Goal: Check status: Check status

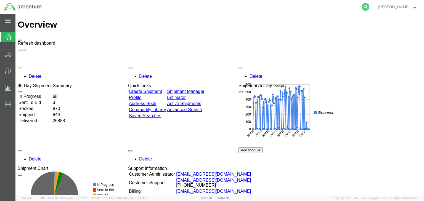
click at [369, 7] on icon at bounding box center [366, 7] width 8 height 8
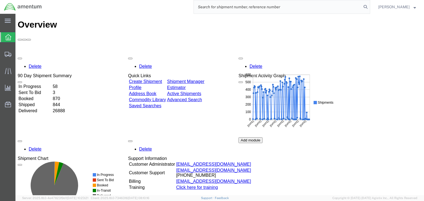
click at [247, 7] on input "search" at bounding box center [278, 6] width 168 height 13
paste input "56687305"
type input "56687305"
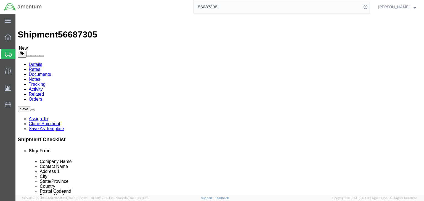
select select "49920"
select select "49933"
click icon
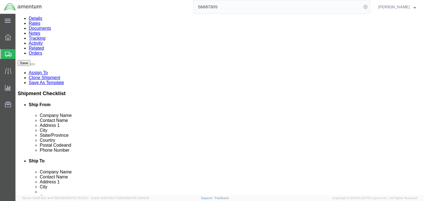
scroll to position [50, 0]
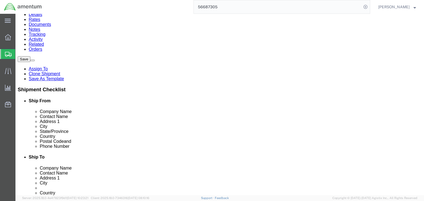
click dd "1.00 Each"
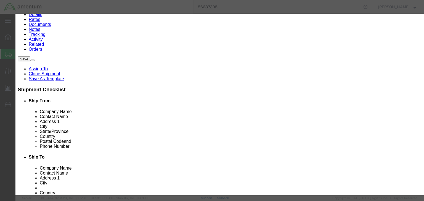
scroll to position [145, 0]
type input "8466208065"
click input "text"
type input "EAR99"
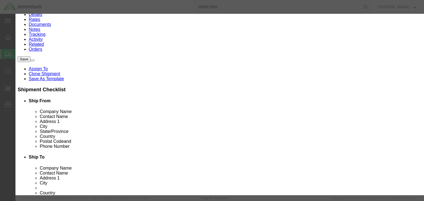
drag, startPoint x: 149, startPoint y: 67, endPoint x: 146, endPoint y: 67, distance: 3.6
click select "Select ATF BIS DEA EPA FDA FTR ITAR OFAC Other (OPA)"
select select "BIS"
click select "Select ATF BIS DEA EPA FDA FTR ITAR OFAC Other (OPA)"
click select "Select AGR-Agricultural APP-Computers APR-Additional Permissive Exports AVS-Air…"
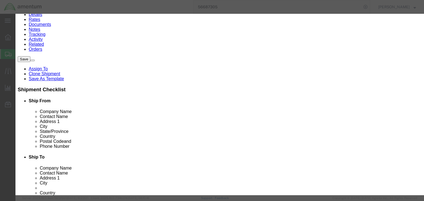
select select "NLR"
click select "Select AGR-Agricultural APP-Computers APR-Additional Permissive Exports AVS-Air…"
click button "Save & Close"
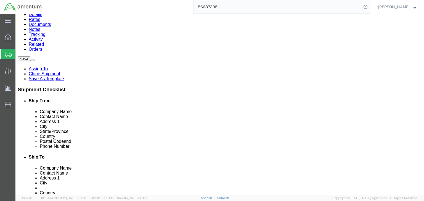
click div "Shipment Information Package Information Special Services"
click icon
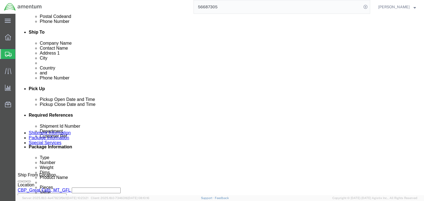
scroll to position [43, 0]
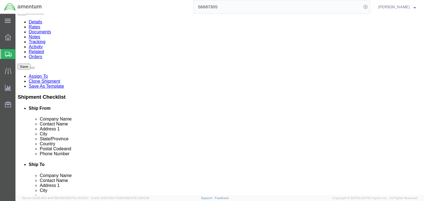
click icon
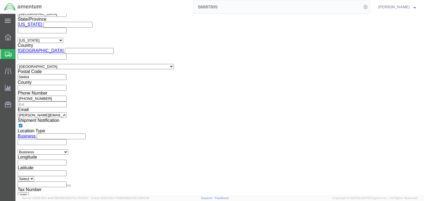
scroll to position [398, 0]
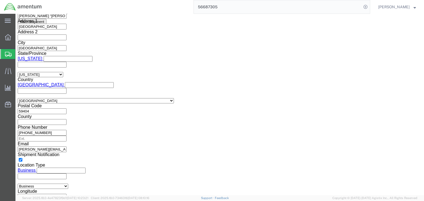
click select "Select ATF BIS DEA EPA FDA FTR ITAR OFAC Other (OPA)"
select select "FTR"
click select "Select ATF BIS DEA EPA FDA FTR ITAR OFAC Other (OPA)"
click select "Select 30.2(d)(2) 30.36 30.37(a) 30.37(f) 30.37(g) 30.37(h) 30.37(i) 30.37(j) 3…"
select select "30.37(a)"
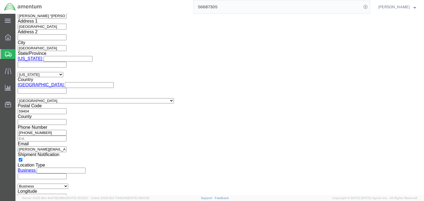
click select "Select 30.2(d)(2) 30.36 30.37(a) 30.37(f) 30.37(g) 30.37(h) 30.37(i) 30.37(j) 3…"
click select "Select AES-Direct EEI Carrier File EEI EEI Exempt"
select select "EXEM"
click select "Select AES-Direct EEI Carrier File EEI EEI Exempt"
click icon
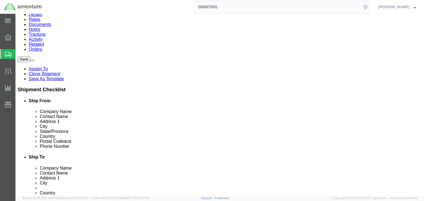
click icon
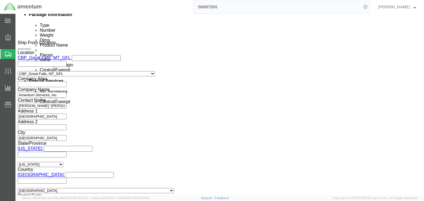
drag, startPoint x: 27, startPoint y: 51, endPoint x: 0, endPoint y: 78, distance: 37.9
click at [20, 51] on span "Shipments" at bounding box center [17, 54] width 4 height 11
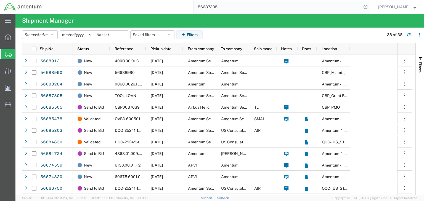
click at [221, 7] on input "56687305" at bounding box center [278, 6] width 168 height 13
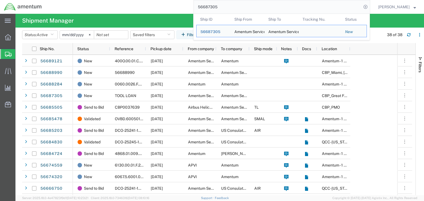
click at [221, 7] on input "56687305" at bounding box center [278, 6] width 168 height 13
paste input "8284"
type input "56688284"
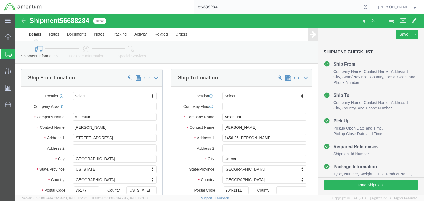
select select
drag, startPoint x: 84, startPoint y: 49, endPoint x: 68, endPoint y: 35, distance: 20.7
click icon
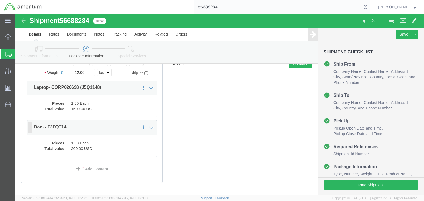
scroll to position [88, 0]
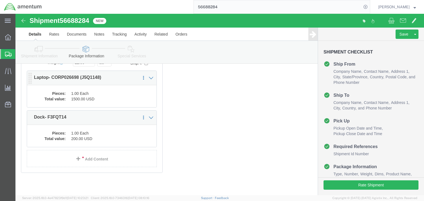
click dd "1500.00 USD"
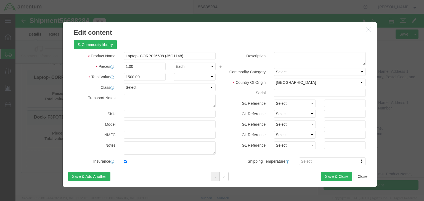
checkbox input "true"
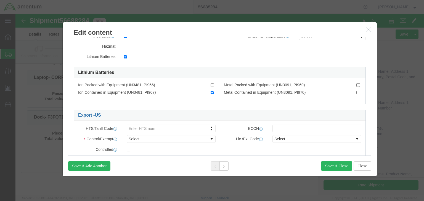
scroll to position [155, 0]
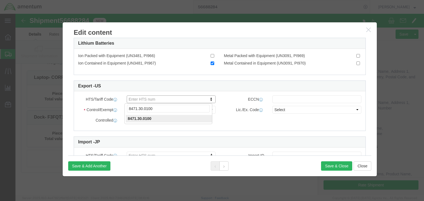
click input "8471.30.0100"
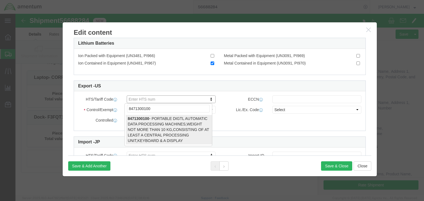
type input "8471300100"
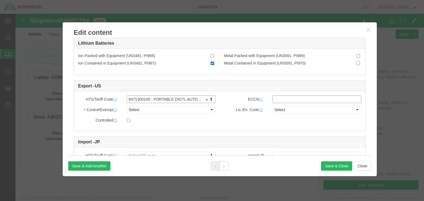
click input "text"
type input "5A992.c"
click select "Select ATF BIS DEA EPA FDA FTR ITAR OFAC Other (OPA)"
select select "BIS"
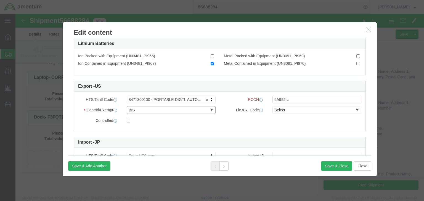
click select "Select ATF BIS DEA EPA FDA FTR ITAR OFAC Other (OPA)"
click select "Select AGR-Agricultural APP-Computers APR-Additional Permissive Exports AVS-Air…"
select select "NLR"
click select "Select AGR-Agricultural APP-Computers APR-Additional Permissive Exports AVS-Air…"
click button "Save & Close"
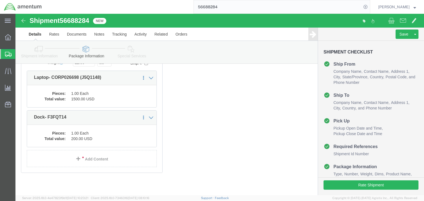
click dd "200.00 USD"
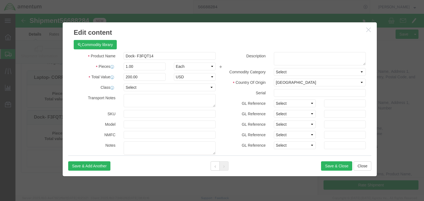
scroll to position [145, 0]
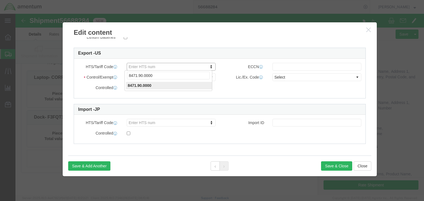
click input "8471.90.0000"
type input "8471900000"
click input "text"
type input "EAR99"
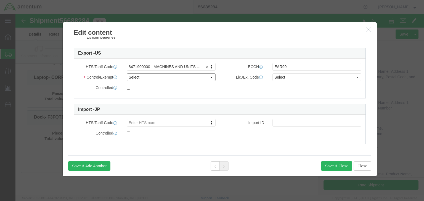
click select "Select ATF BIS DEA EPA FDA FTR ITAR OFAC Other (OPA)"
select select "BIS"
click select "Select ATF BIS DEA EPA FDA FTR ITAR OFAC Other (OPA)"
click div "Lic./Ex. Code Select AGR-Agricultural APP-Computers APR-Additional Permissive E…"
click select "Select AGR-Agricultural APP-Computers APR-Additional Permissive Exports AVS-Air…"
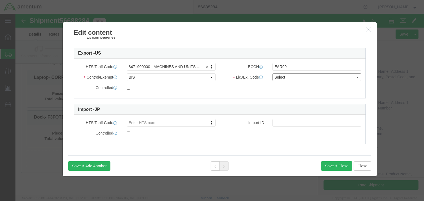
select select "NLR"
click select "Select AGR-Agricultural APP-Computers APR-Additional Permissive Exports AVS-Air…"
click div "Save & Add Another Save & Close Close"
click button "Save & Close"
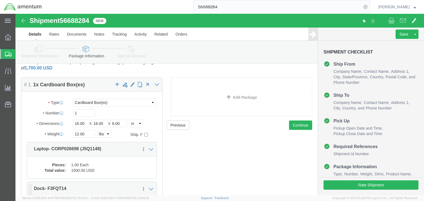
scroll to position [0, 0]
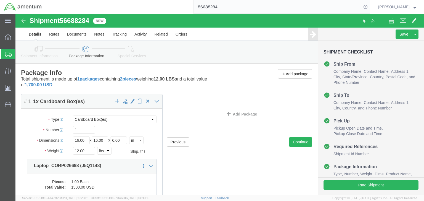
drag, startPoint x: 123, startPoint y: 35, endPoint x: 122, endPoint y: 39, distance: 4.2
click icon
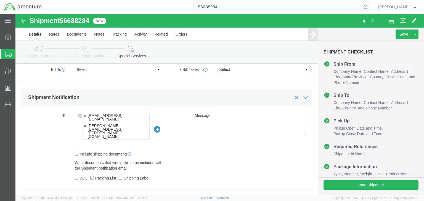
scroll to position [376, 0]
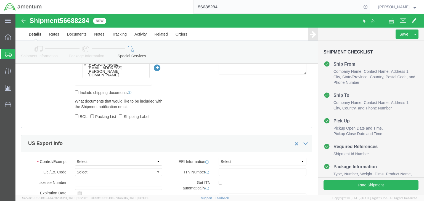
click select "Select ATF BIS DEA EPA FDA FTR ITAR OFAC Other (OPA)"
select select "FTR"
click select "Select ATF BIS DEA EPA FDA FTR ITAR OFAC Other (OPA)"
click select "Select 30.2(d)(2) 30.36 30.37(a) 30.37(f) 30.37(g) 30.37(h) 30.37(i) 30.37(j) 3…"
select select "30.37(a)"
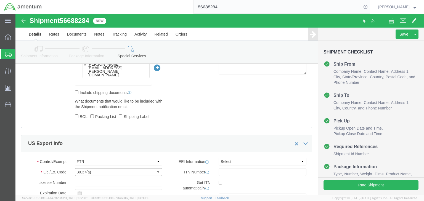
click select "Select 30.2(d)(2) 30.36 30.37(a) 30.37(f) 30.37(g) 30.37(h) 30.37(i) 30.37(j) 3…"
click select "Select AES-Direct EEI Carrier File EEI EEI Exempt"
select select "EXEM"
click select "Select AES-Direct EEI Carrier File EEI EEI Exempt"
click link "Package Information"
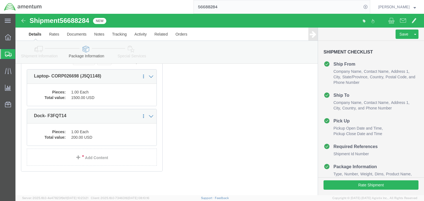
click icon
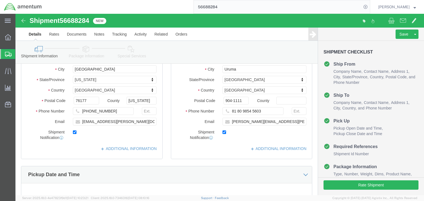
scroll to position [297, 0]
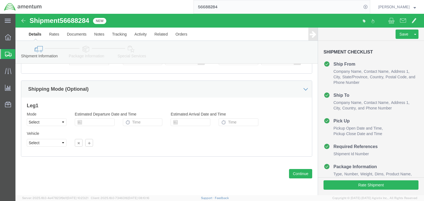
click at [20, 53] on span "Shipments" at bounding box center [17, 54] width 4 height 11
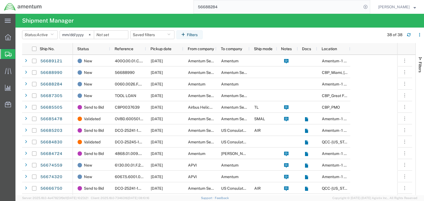
click at [225, 6] on input "56688284" at bounding box center [278, 6] width 168 height 13
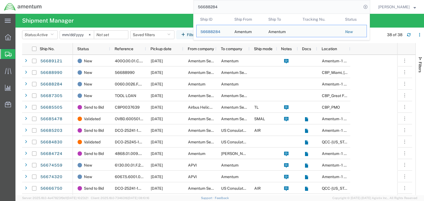
click at [225, 6] on input "56688284" at bounding box center [278, 6] width 168 height 13
paste input "9121"
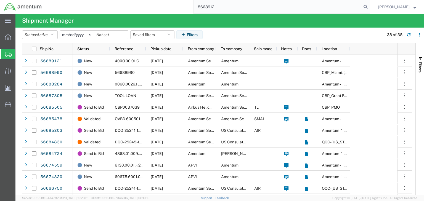
type input "56689121"
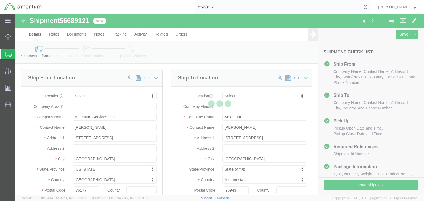
select select
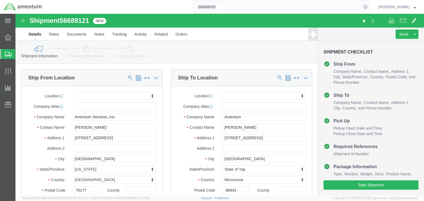
click link "Package Information"
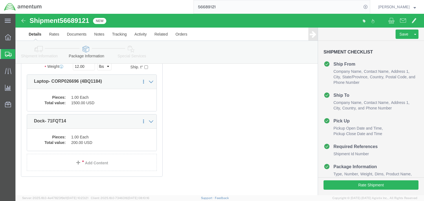
scroll to position [88, 0]
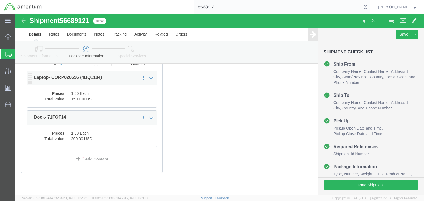
click dd "1500.00 USD"
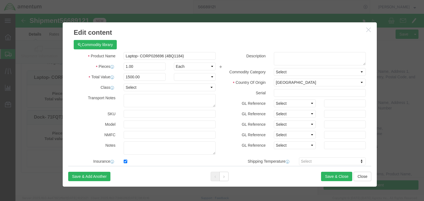
checkbox input "true"
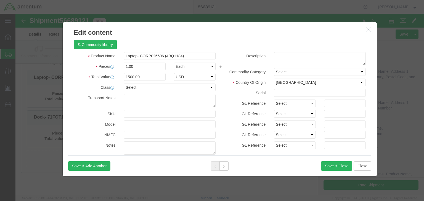
scroll to position [155, 0]
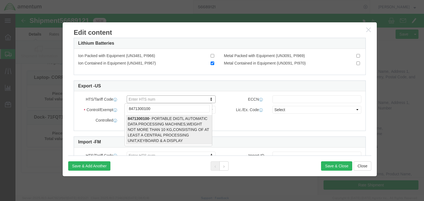
type input "8471300100"
drag, startPoint x: 133, startPoint y: 103, endPoint x: 246, endPoint y: 96, distance: 113.5
type input "8471300100"
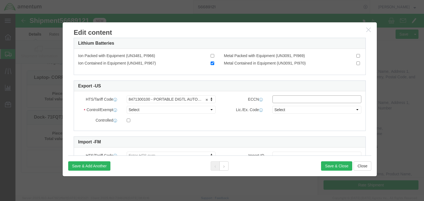
click input "text"
type input "5A992.c"
click select "Select ATF BIS DEA EPA FDA FTR ITAR OFAC Other (OPA)"
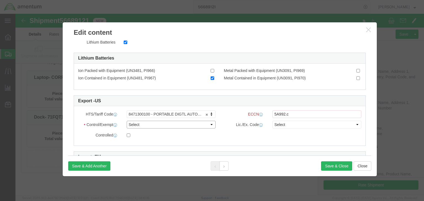
scroll to position [169, 0]
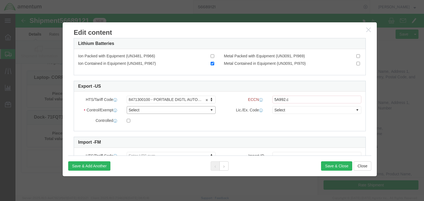
select select "BIS"
click select "Select ATF BIS DEA EPA FDA FTR ITAR OFAC Other (OPA)"
click select "Select AGR-Agricultural APP-Computers APR-Additional Permissive Exports AVS-Air…"
select select "NLR"
click select "Select AGR-Agricultural APP-Computers APR-Additional Permissive Exports AVS-Air…"
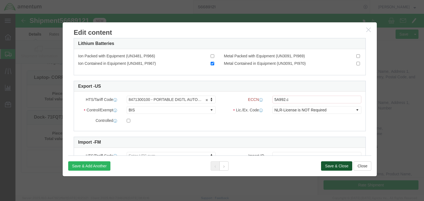
click button "Save & Close"
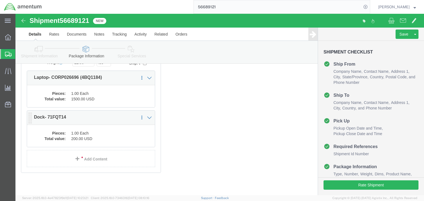
click dd "1.00 Each"
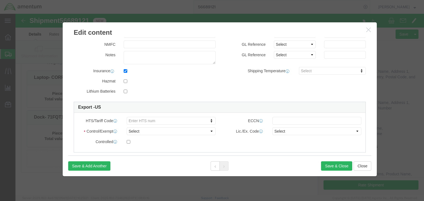
scroll to position [145, 0]
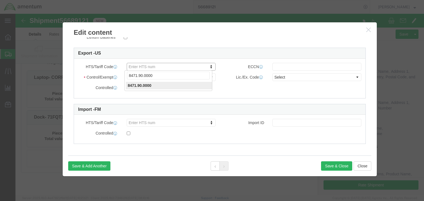
click input "8471.90.0000"
type input "8471900000"
click input "text"
click select "Select ATF BIS DEA EPA FDA FTR ITAR OFAC Other (OPA)"
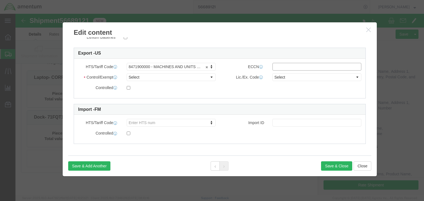
click input "text"
type input "EAR99"
click select "Select ATF BIS DEA EPA FDA FTR ITAR OFAC Other (OPA)"
select select "BIS"
click select "Select ATF BIS DEA EPA FDA FTR ITAR OFAC Other (OPA)"
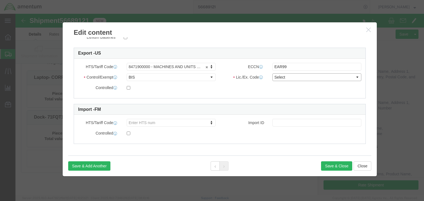
click select "Select AGR-Agricultural APP-Computers APR-Additional Permissive Exports AVS-Air…"
select select "NLR"
click select "Select AGR-Agricultural APP-Computers APR-Additional Permissive Exports AVS-Air…"
click button "Save & Close"
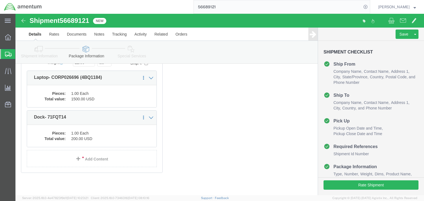
click icon
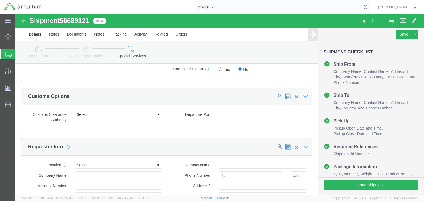
scroll to position [391, 0]
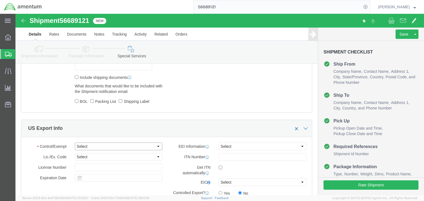
click select "Select ATF BIS DEA EPA FDA FTR ITAR OFAC Other (OPA)"
select select "FTR"
click select "Select ATF BIS DEA EPA FDA FTR ITAR OFAC Other (OPA)"
click select "Select 30.2(d)(2) 30.36 30.37(a) 30.37(f) 30.37(g) 30.37(h) 30.37(i) 30.37(j) 3…"
select select "30.37(a)"
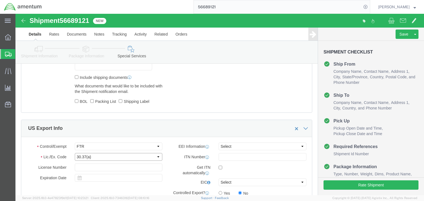
click select "Select 30.2(d)(2) 30.36 30.37(a) 30.37(f) 30.37(g) 30.37(h) 30.37(i) 30.37(j) 3…"
click div "EEI Information Select AES-Direct EEI Carrier File EEI EEI Exempt ITN Number Ge…"
click select "Select AES-Direct EEI Carrier File EEI EEI Exempt"
select select "EXEM"
click select "Select AES-Direct EEI Carrier File EEI EEI Exempt"
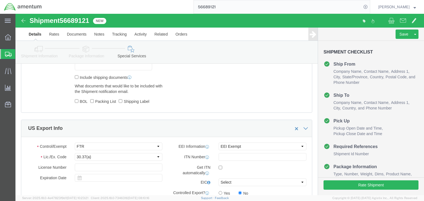
click icon
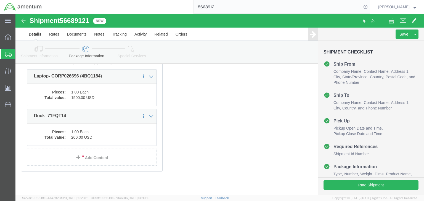
click icon
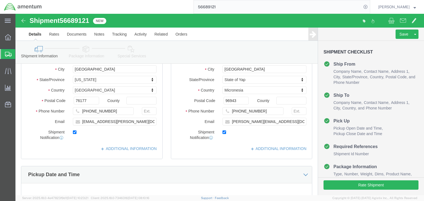
scroll to position [297, 0]
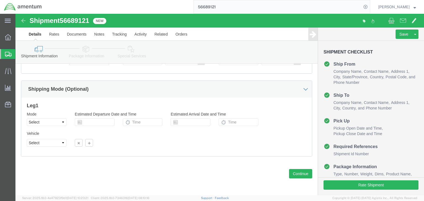
click at [4, 54] on div at bounding box center [7, 54] width 15 height 10
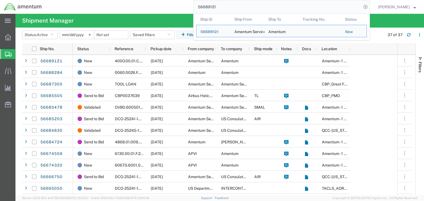
click at [268, 7] on input "56689121" at bounding box center [278, 6] width 168 height 13
click at [227, 31] on div "56689121" at bounding box center [213, 32] width 26 height 6
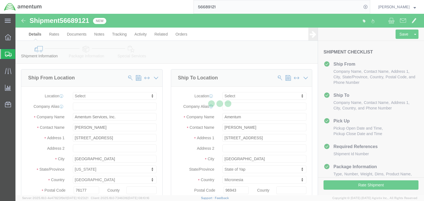
select select
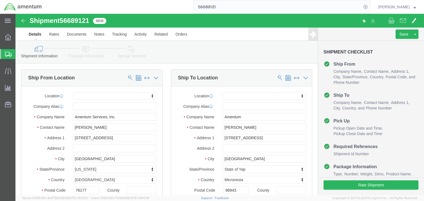
click icon
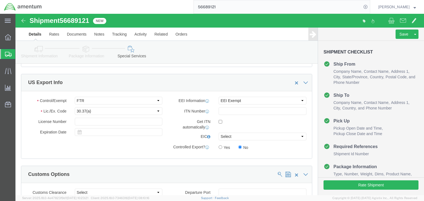
scroll to position [442, 0]
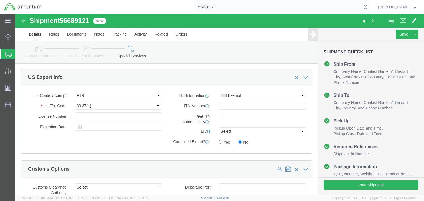
click at [7, 56] on icon at bounding box center [8, 54] width 7 height 5
